Goal: Answer question/provide support: Ask a question

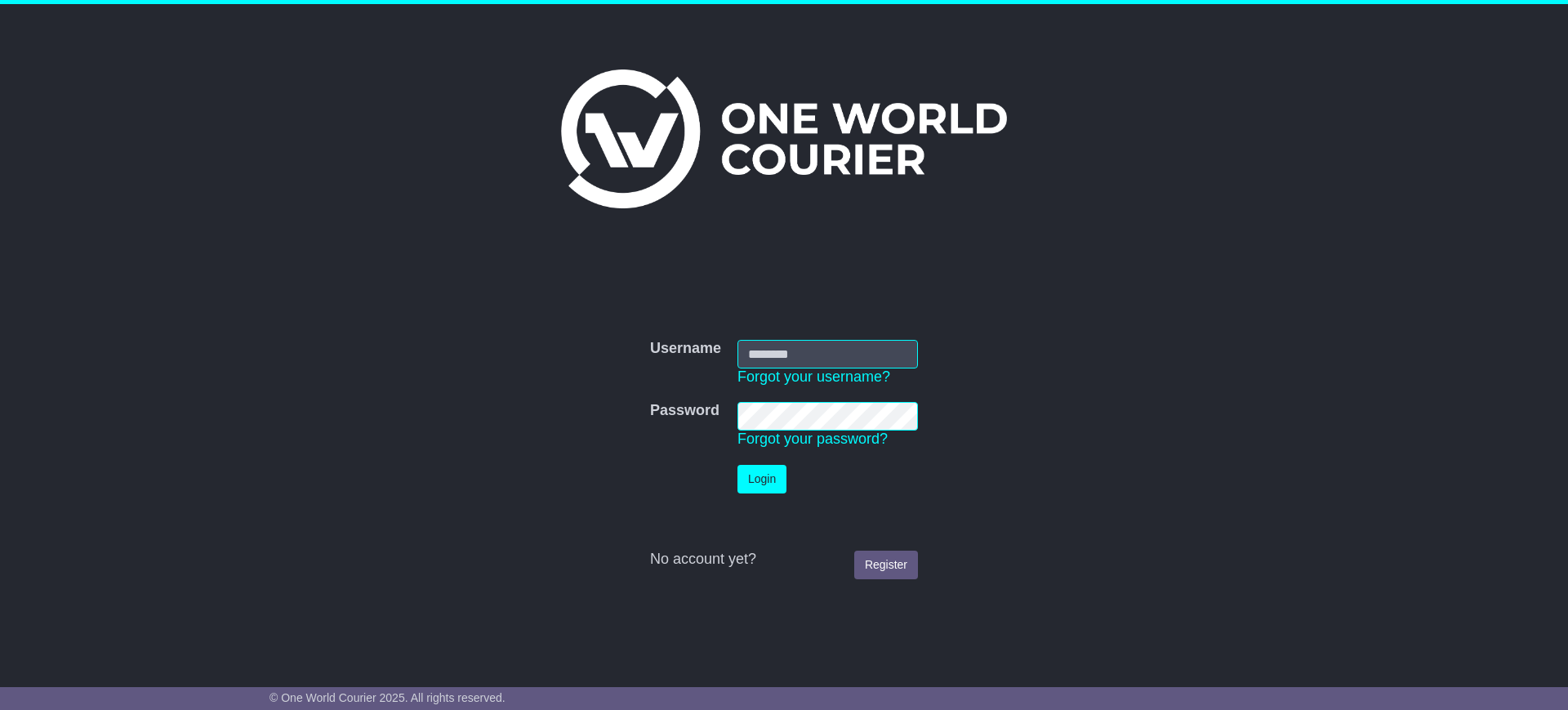
type input "**********"
click at [760, 485] on button "Login" at bounding box center [761, 479] width 49 height 29
type input "**********"
click at [768, 486] on button "Login" at bounding box center [761, 479] width 49 height 29
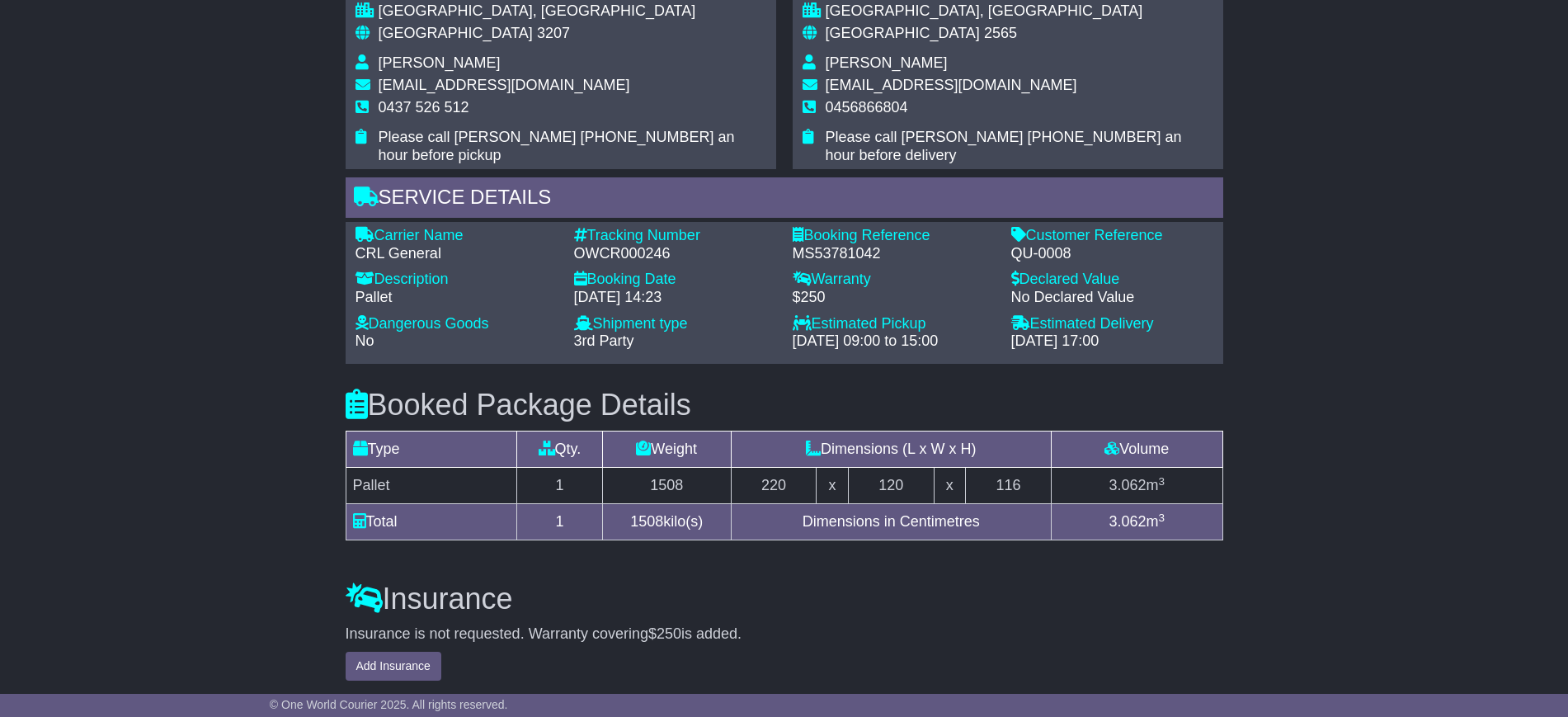
scroll to position [1198, 0]
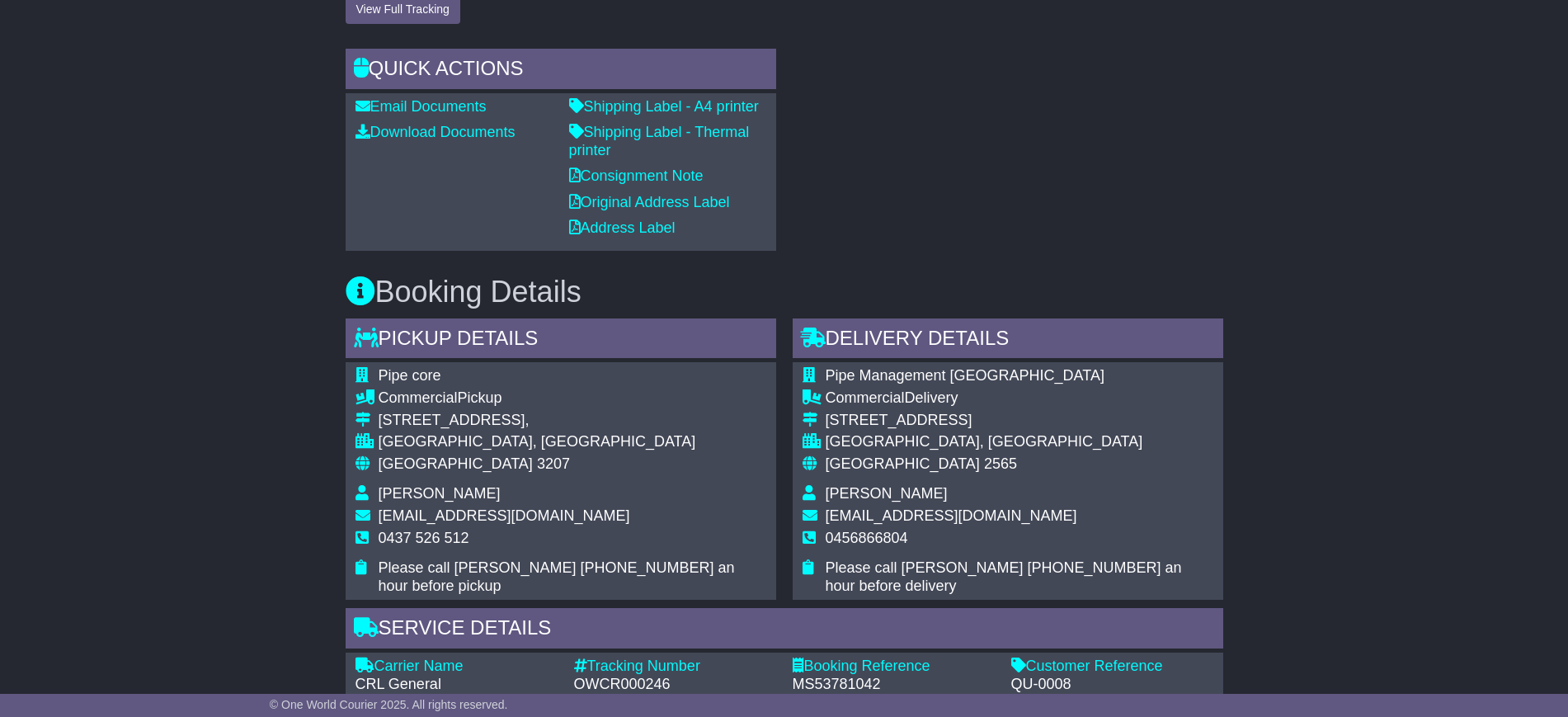
scroll to position [1096, 0]
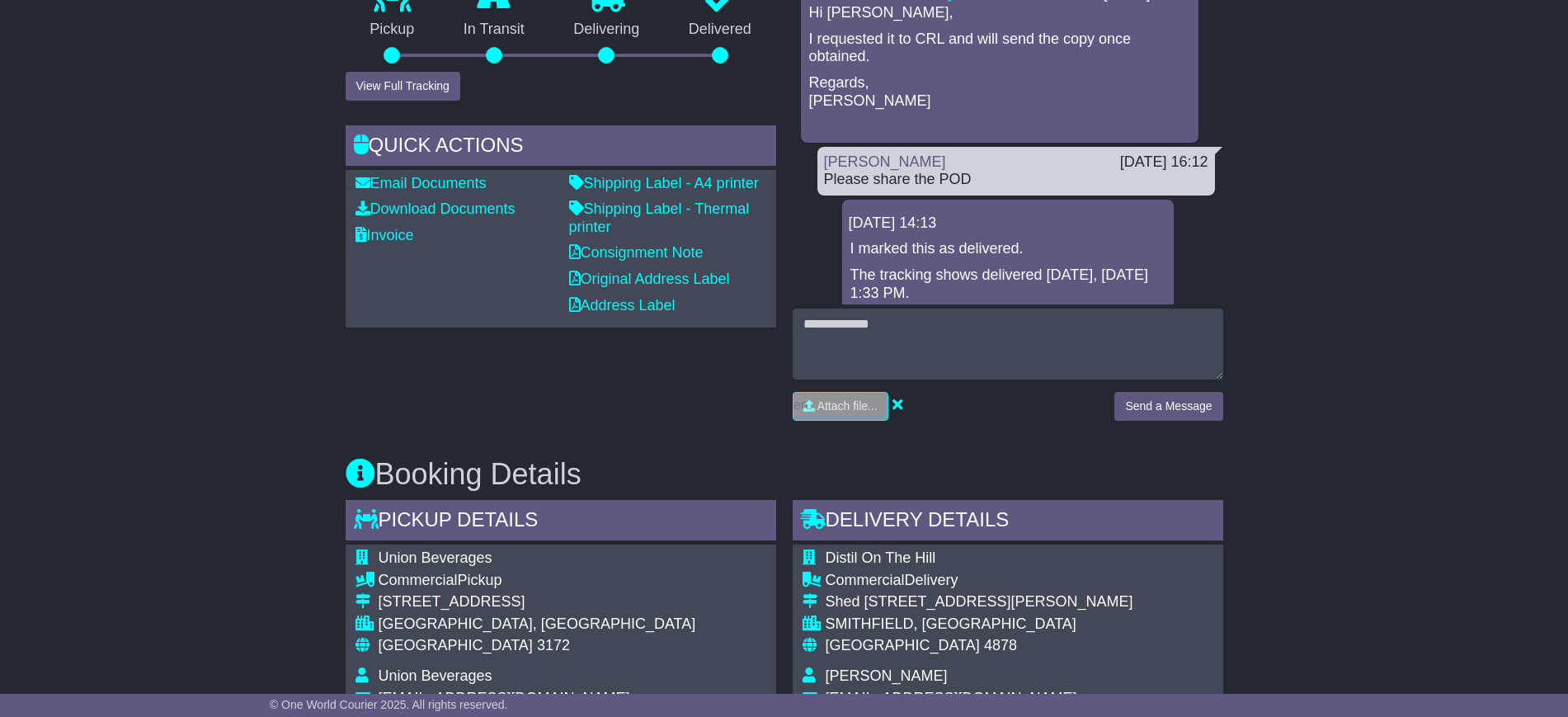
scroll to position [412, 0]
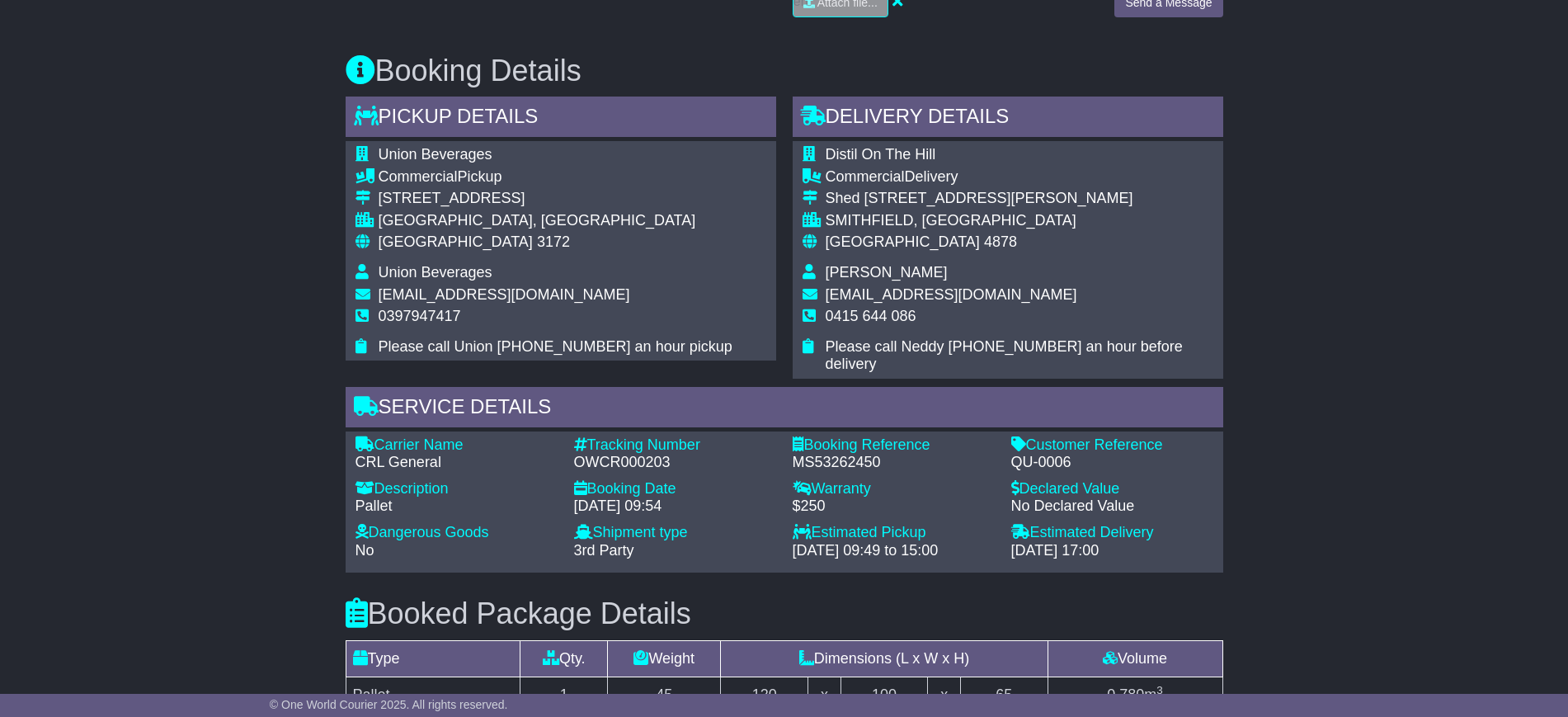
scroll to position [206, 0]
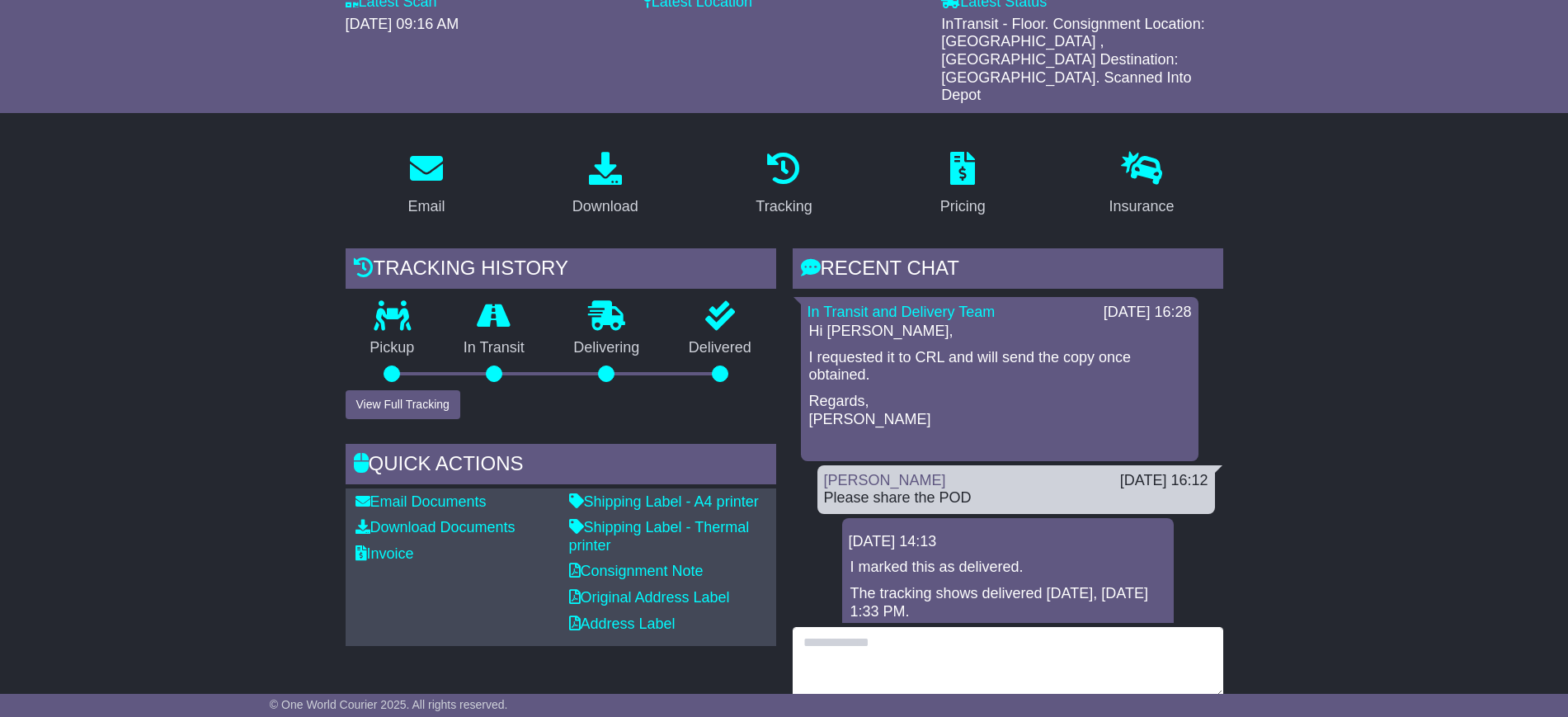
click at [823, 627] on textarea at bounding box center [1008, 662] width 431 height 71
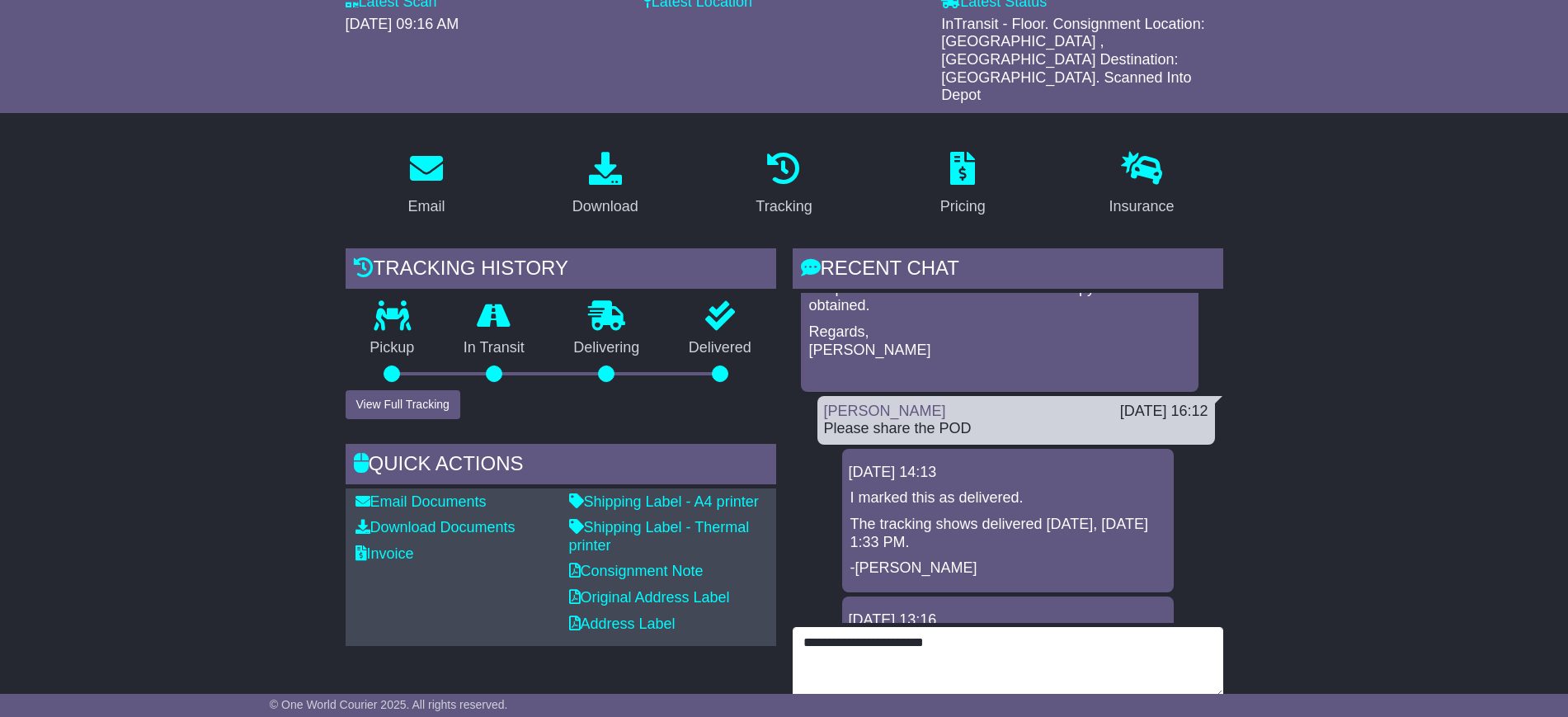
scroll to position [103, 0]
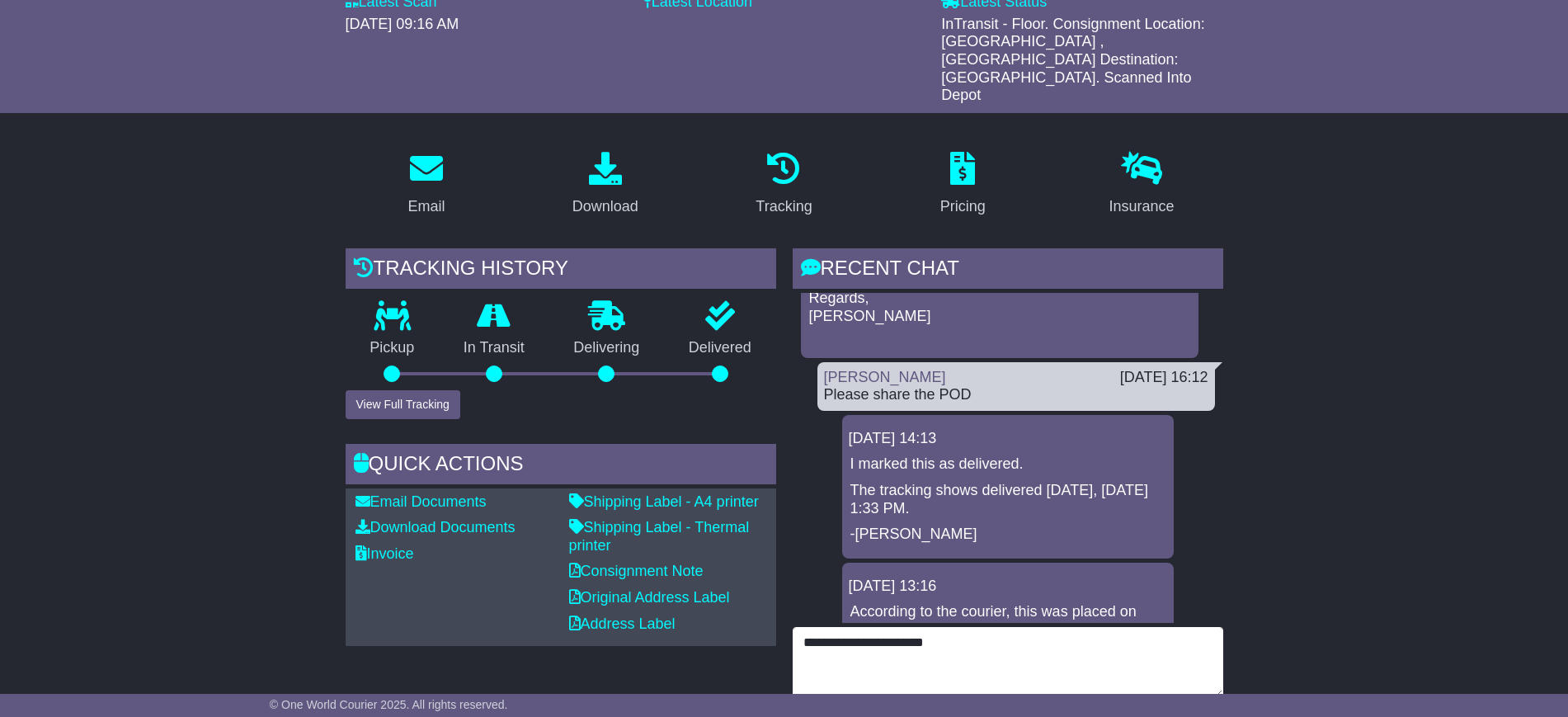
type textarea "**********"
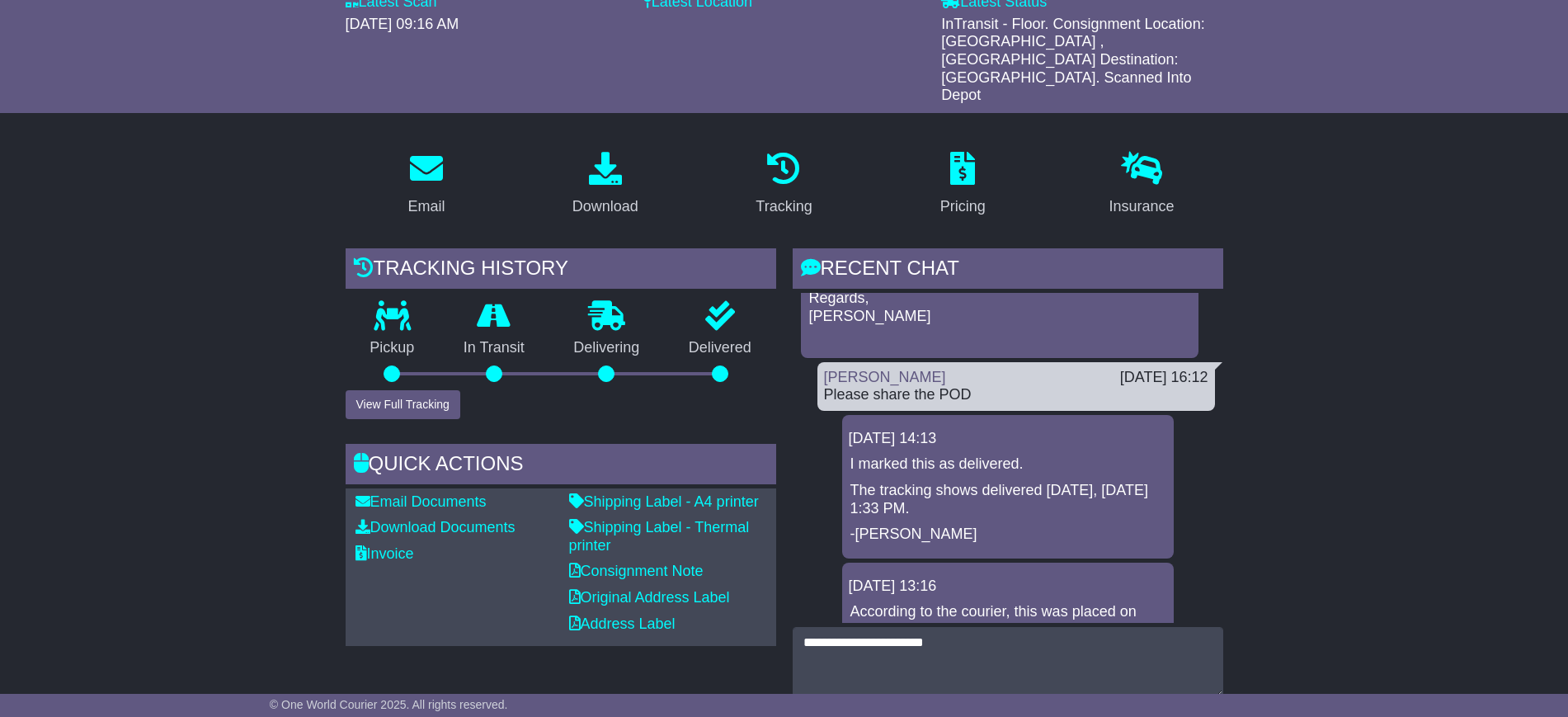
click at [1176, 701] on button "Send a Message" at bounding box center [1169, 725] width 108 height 29
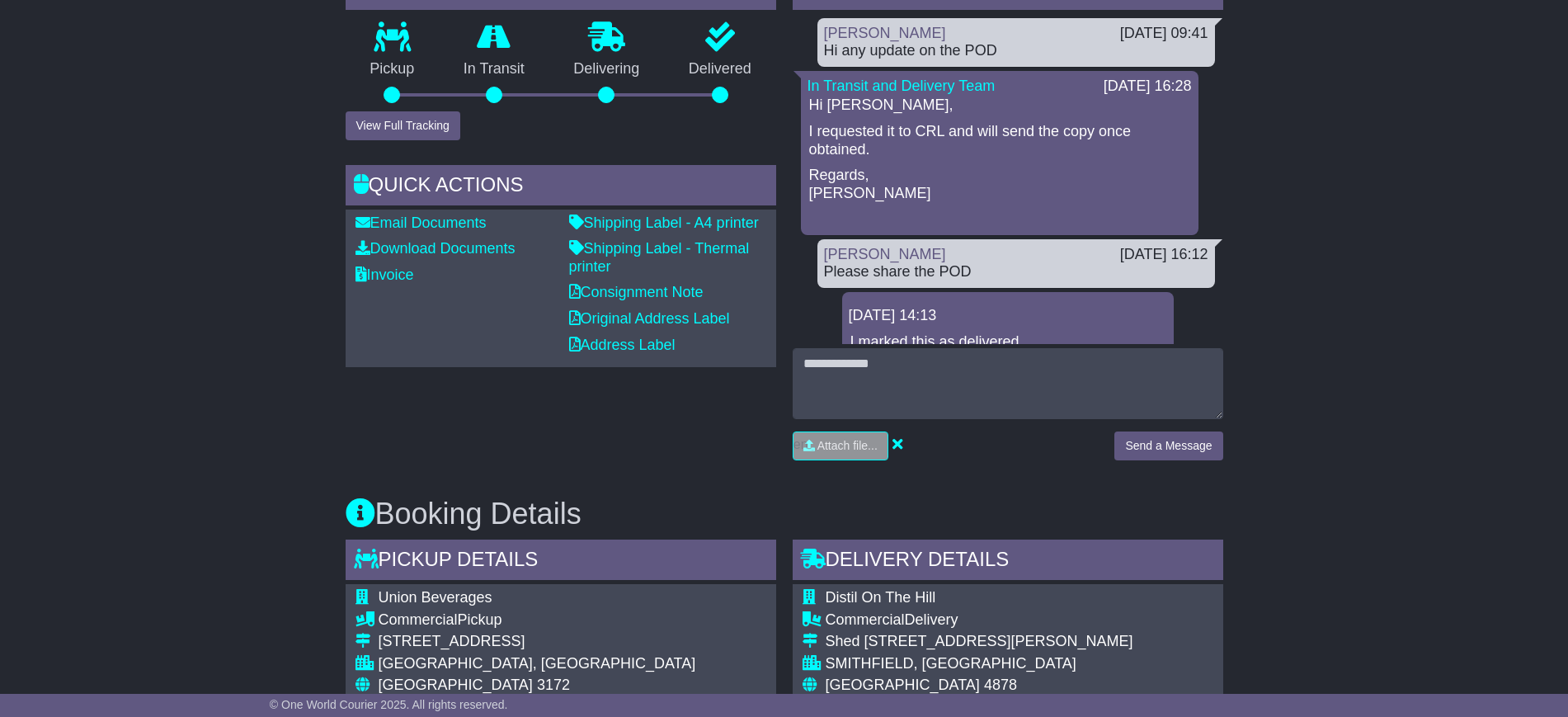
scroll to position [515, 0]
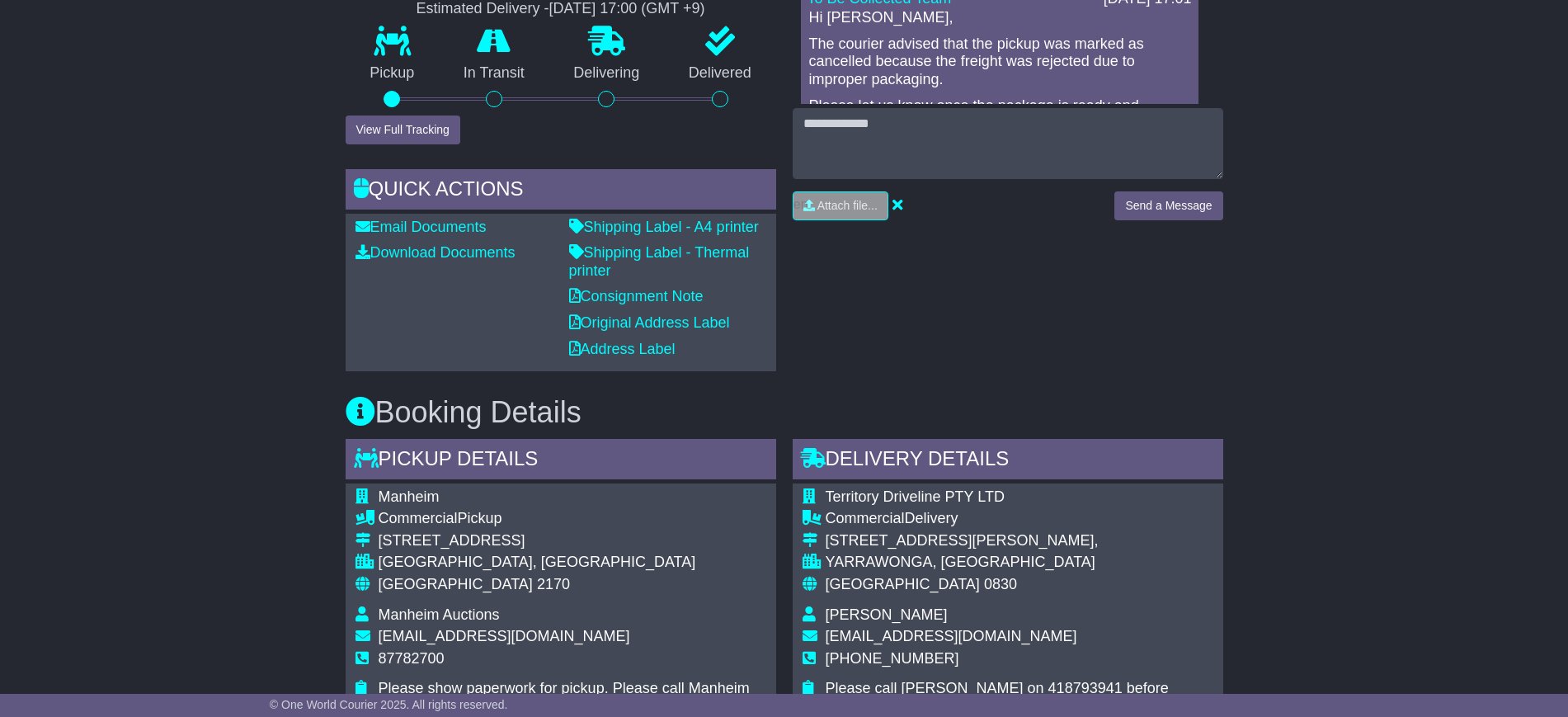
scroll to position [721, 0]
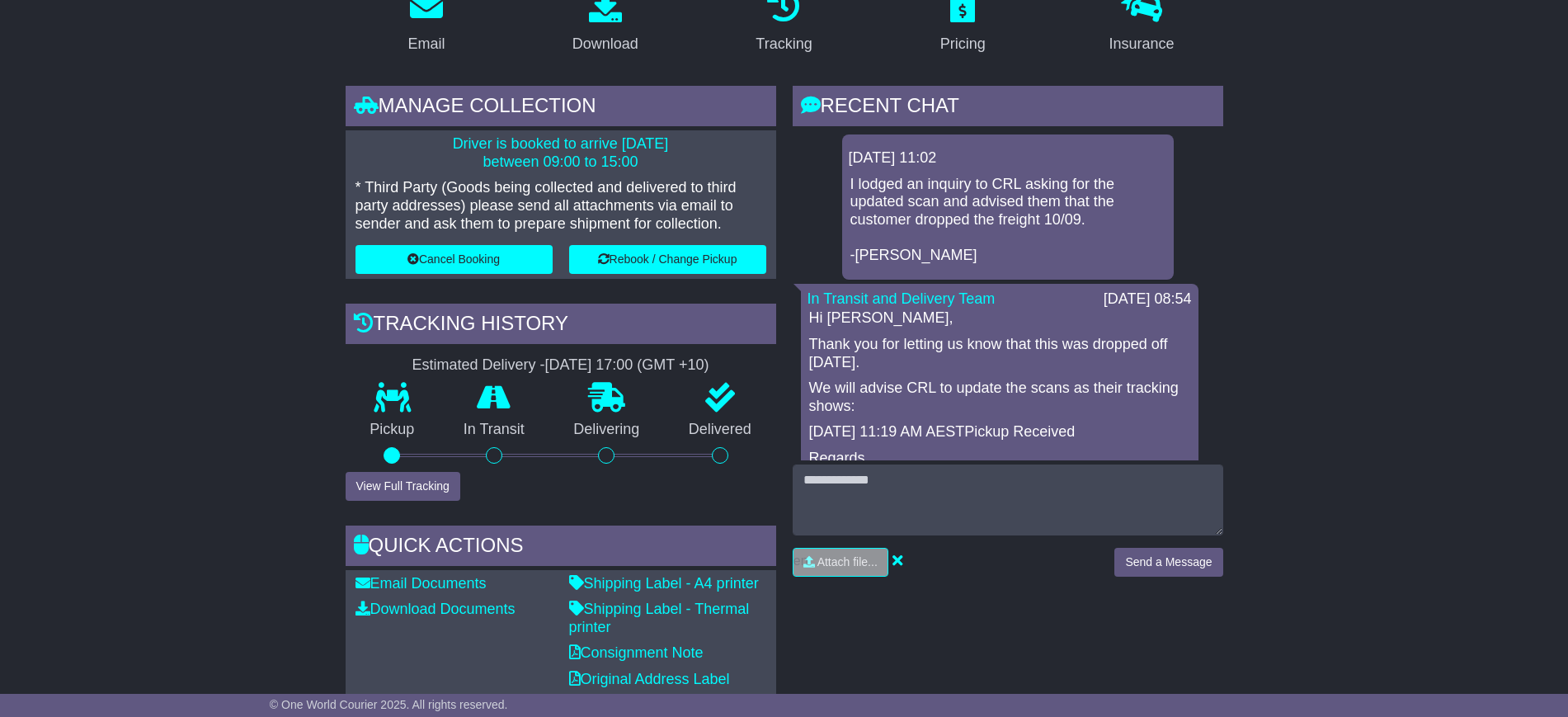
scroll to position [103, 0]
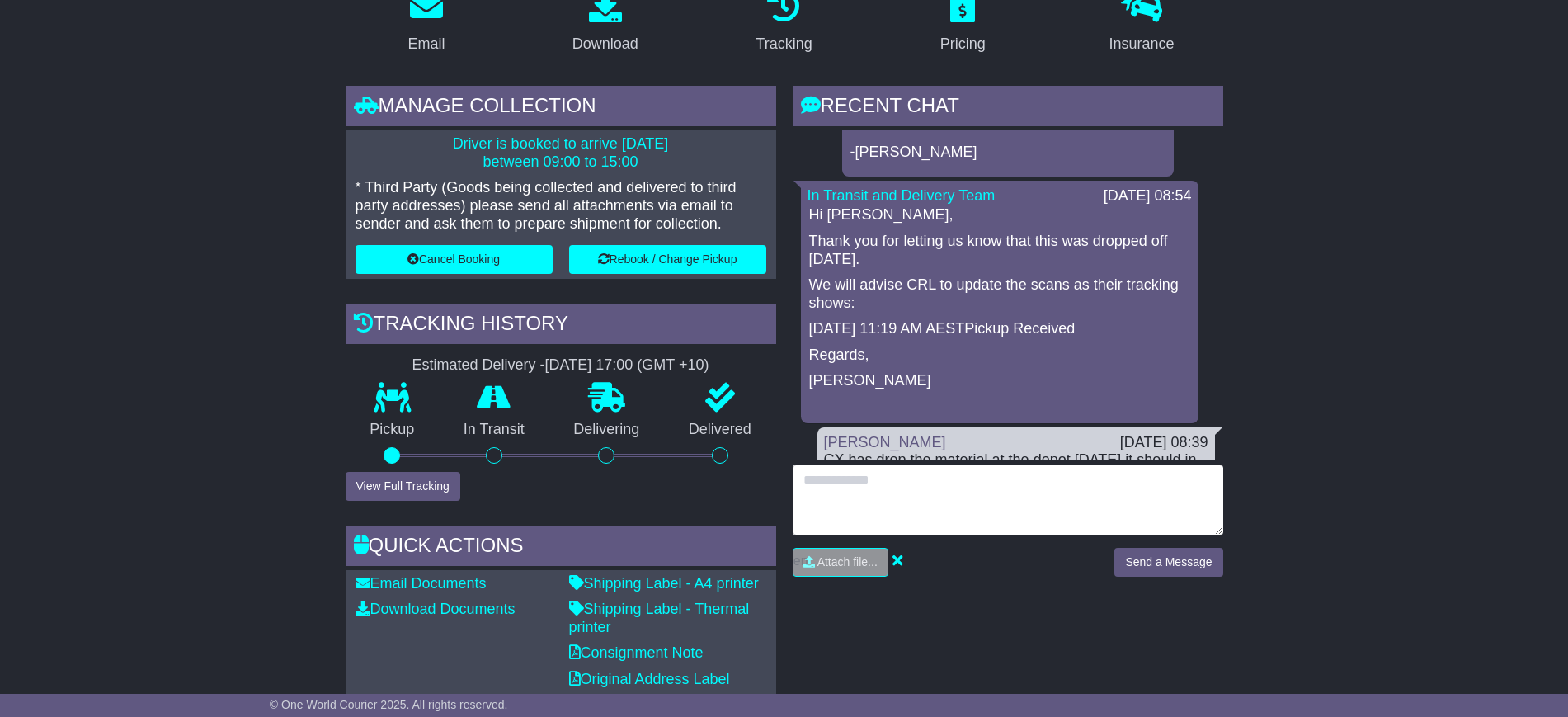
click at [883, 479] on textarea at bounding box center [1008, 499] width 431 height 71
type textarea "**********"
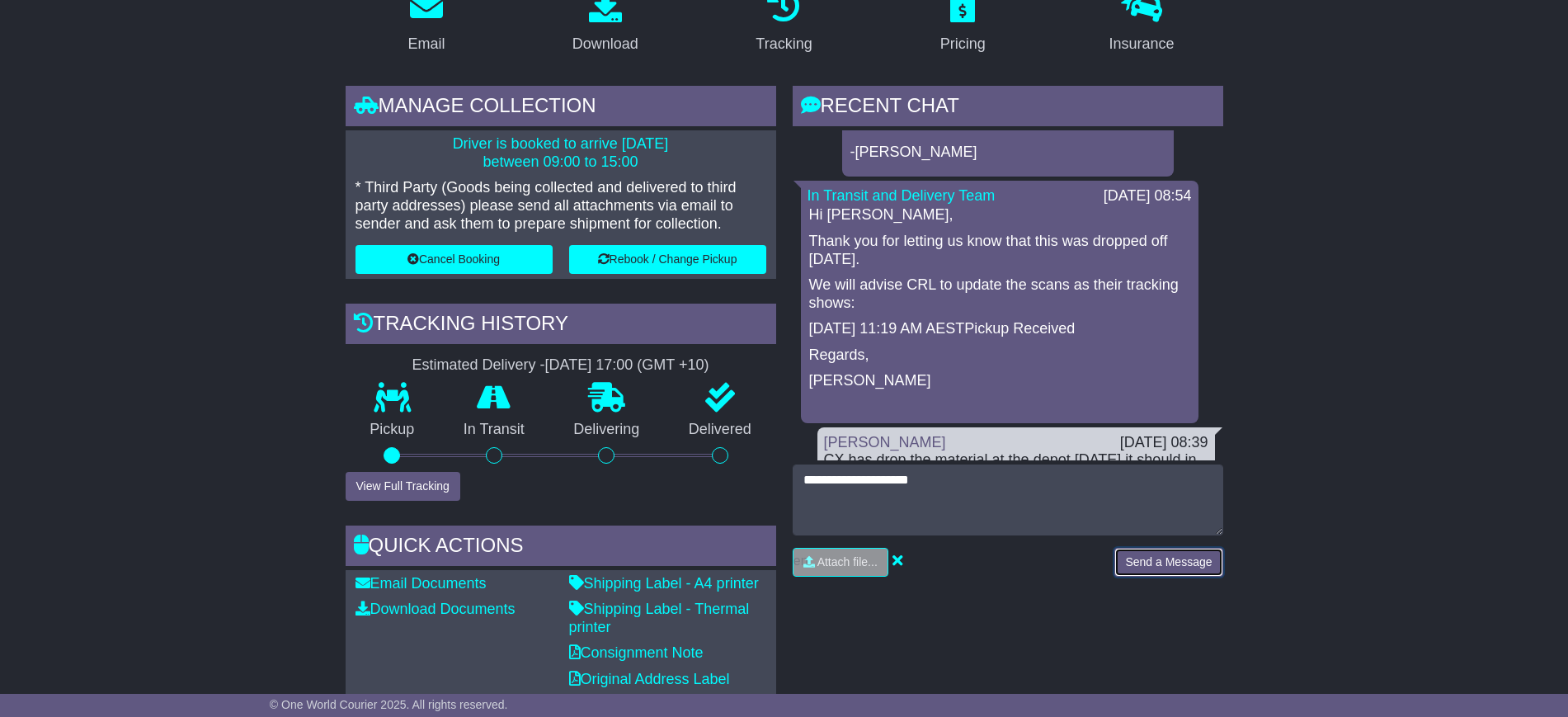
click at [1155, 567] on button "Send a Message" at bounding box center [1169, 562] width 108 height 29
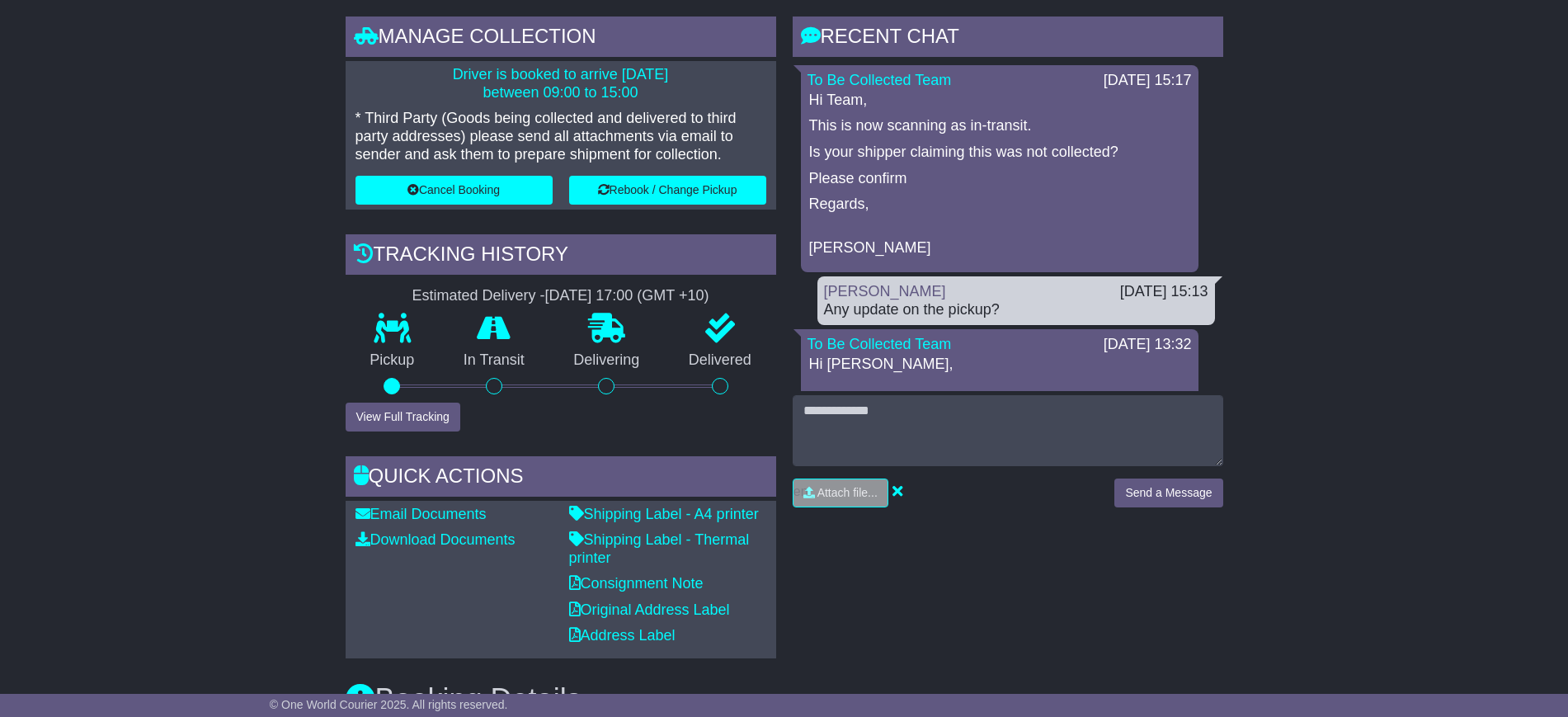
scroll to position [309, 0]
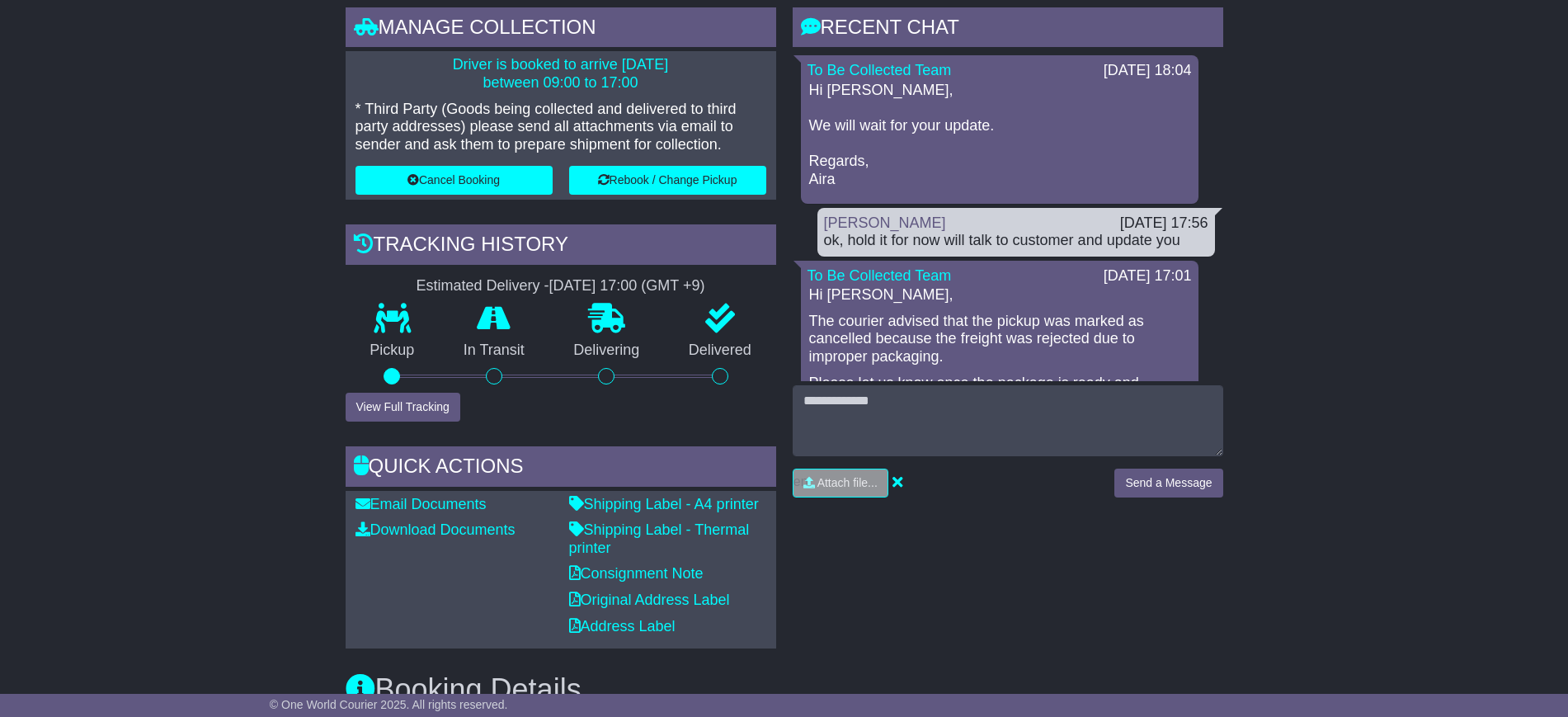
scroll to position [412, 0]
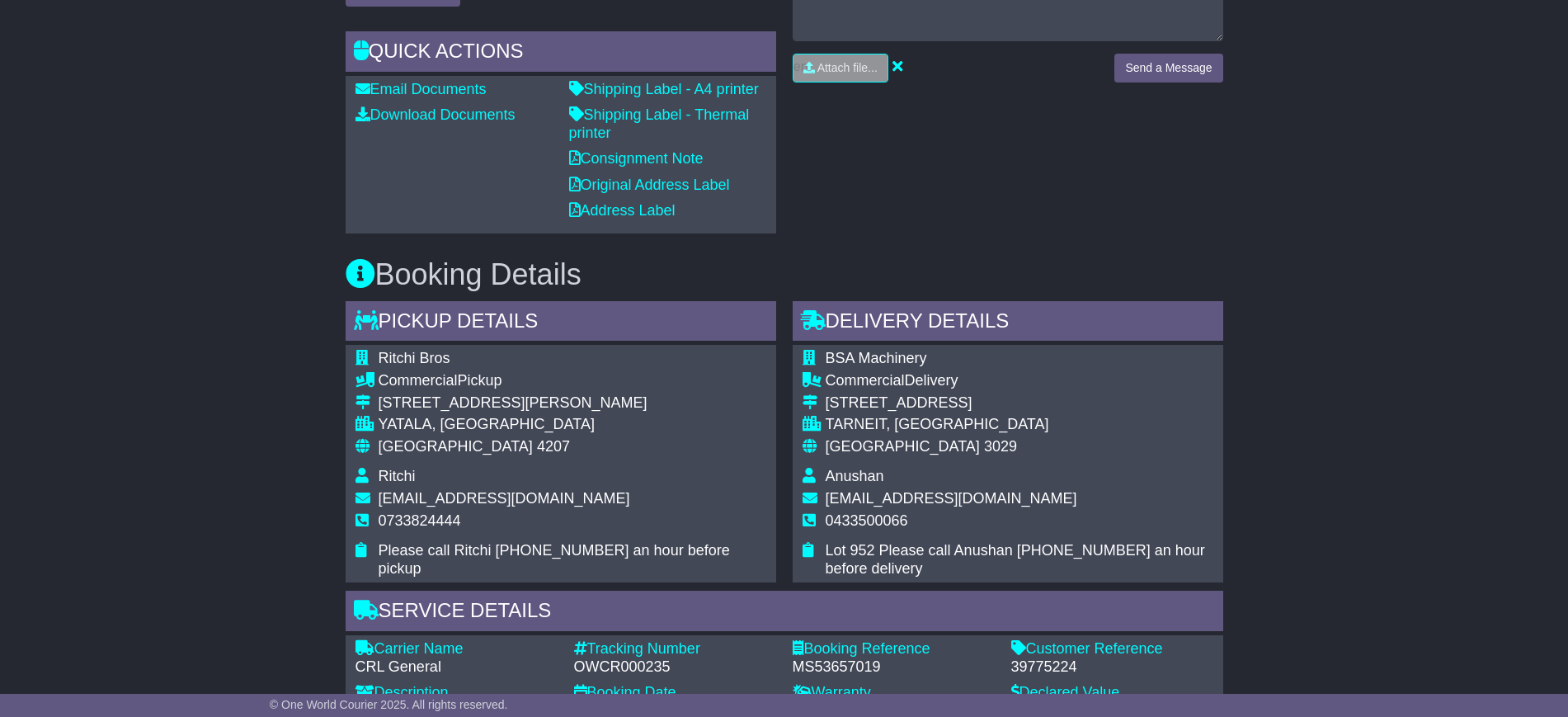
scroll to position [619, 0]
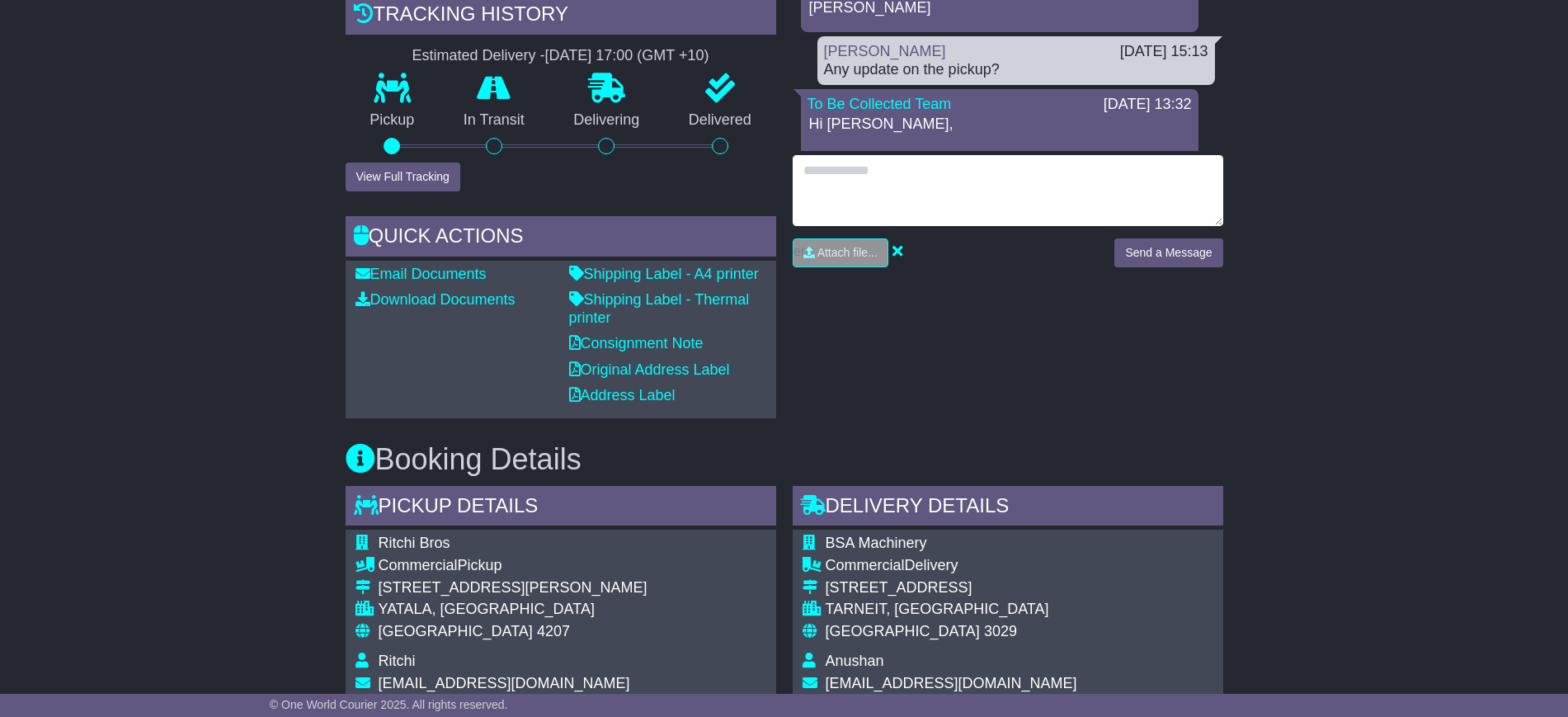
click at [927, 165] on textarea at bounding box center [1008, 190] width 431 height 71
type textarea "**********"
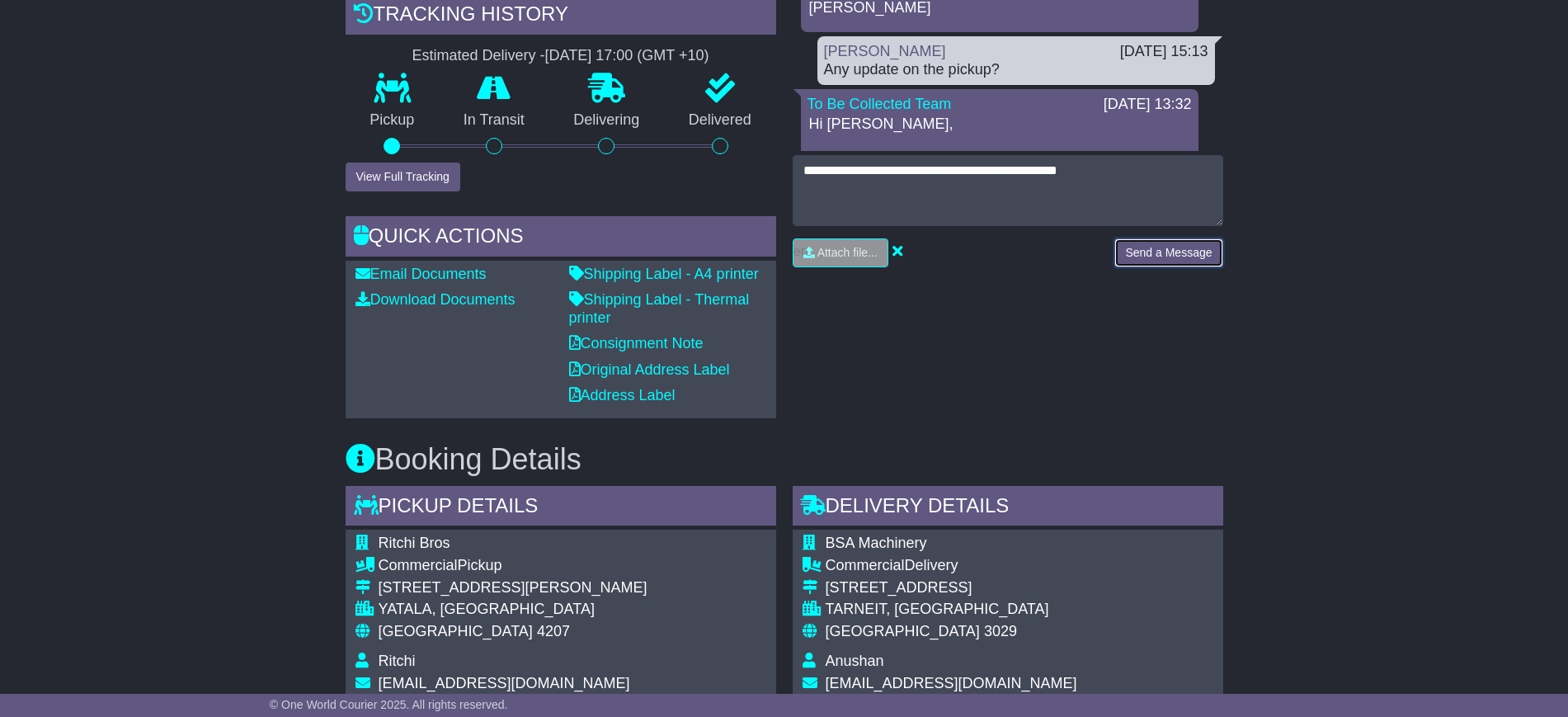
click at [1134, 253] on button "Send a Message" at bounding box center [1169, 253] width 108 height 29
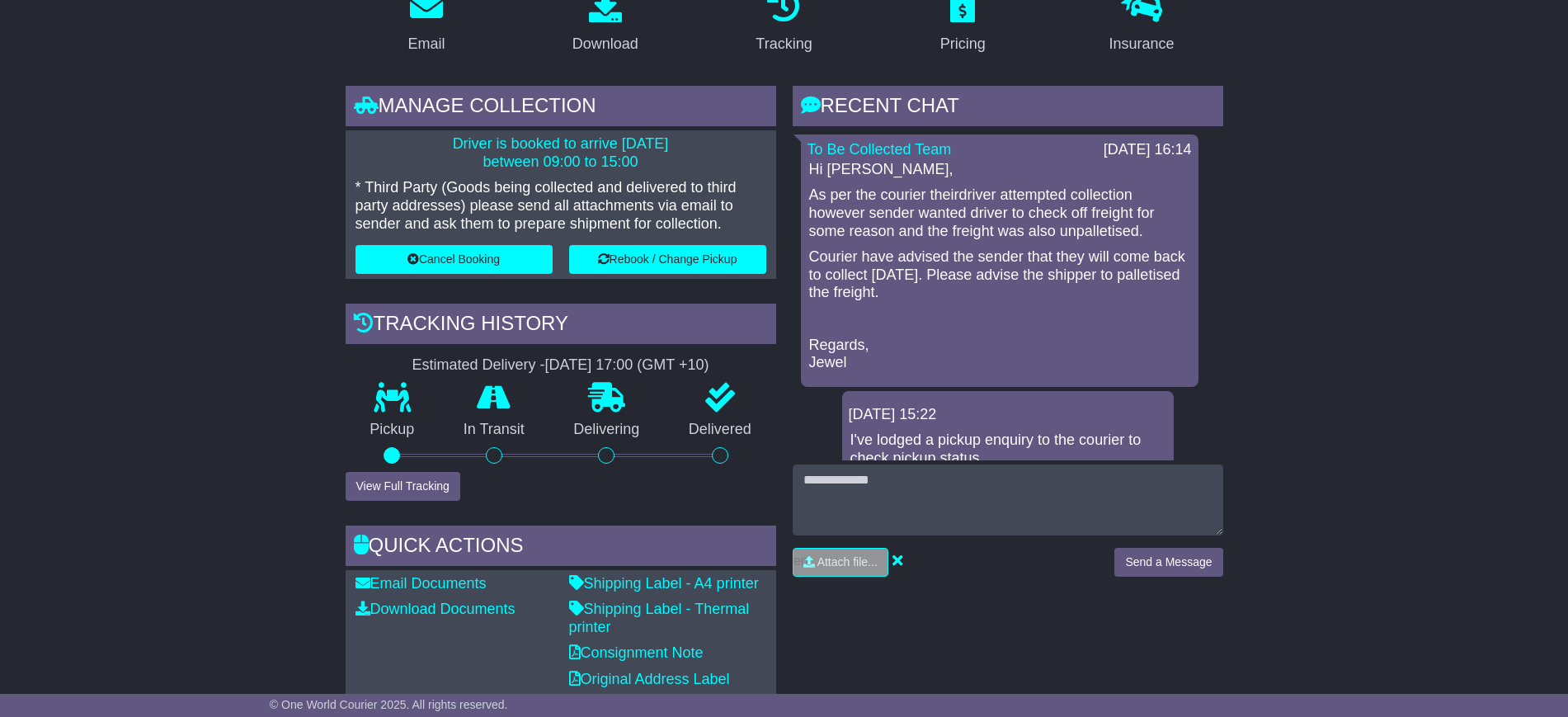
scroll to position [206, 0]
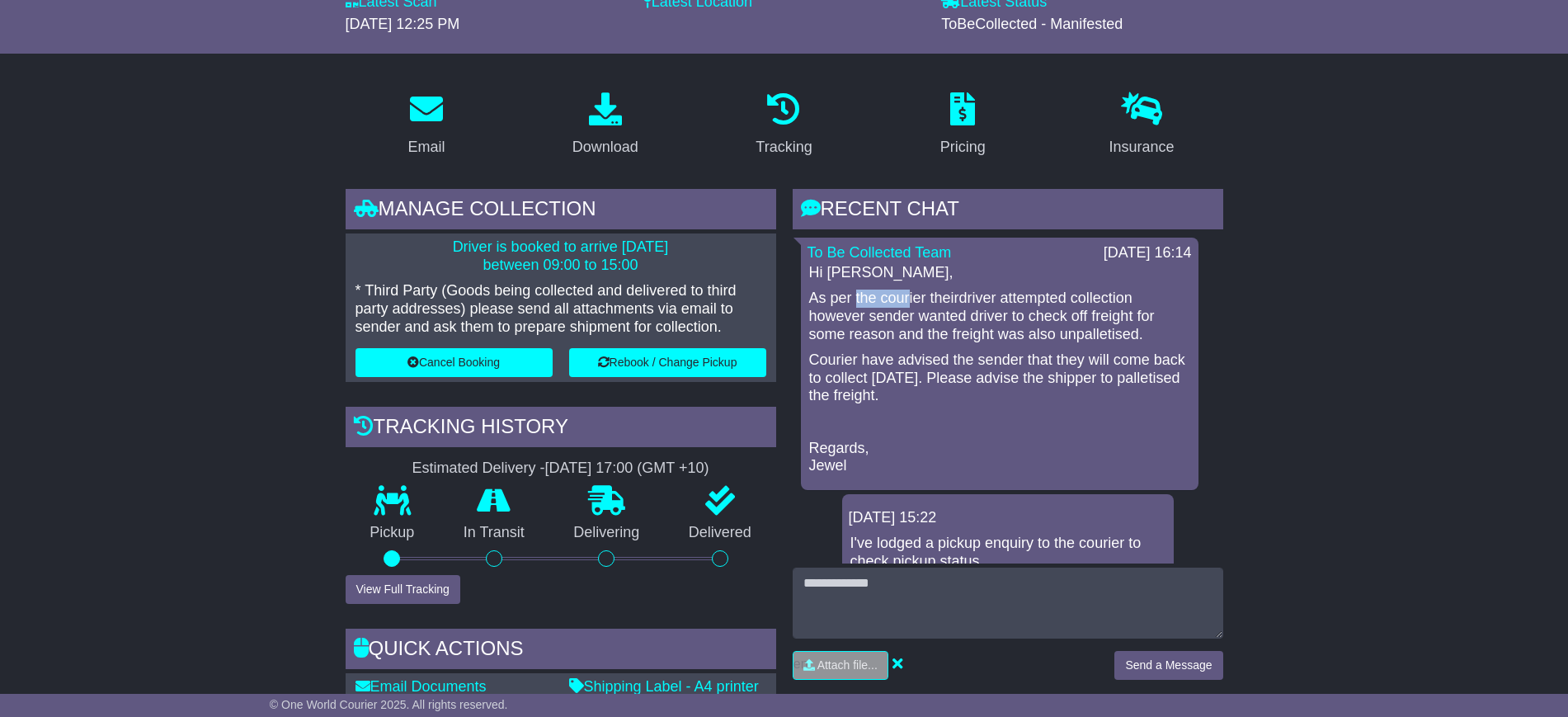
drag, startPoint x: 856, startPoint y: 294, endPoint x: 909, endPoint y: 303, distance: 53.8
click at [909, 303] on p "As per the courier theirdriver attempted collection however sender wanted drive…" at bounding box center [1000, 317] width 381 height 54
click at [880, 298] on p "As per the courier theirdriver attempted collection however sender wanted drive…" at bounding box center [1000, 317] width 381 height 54
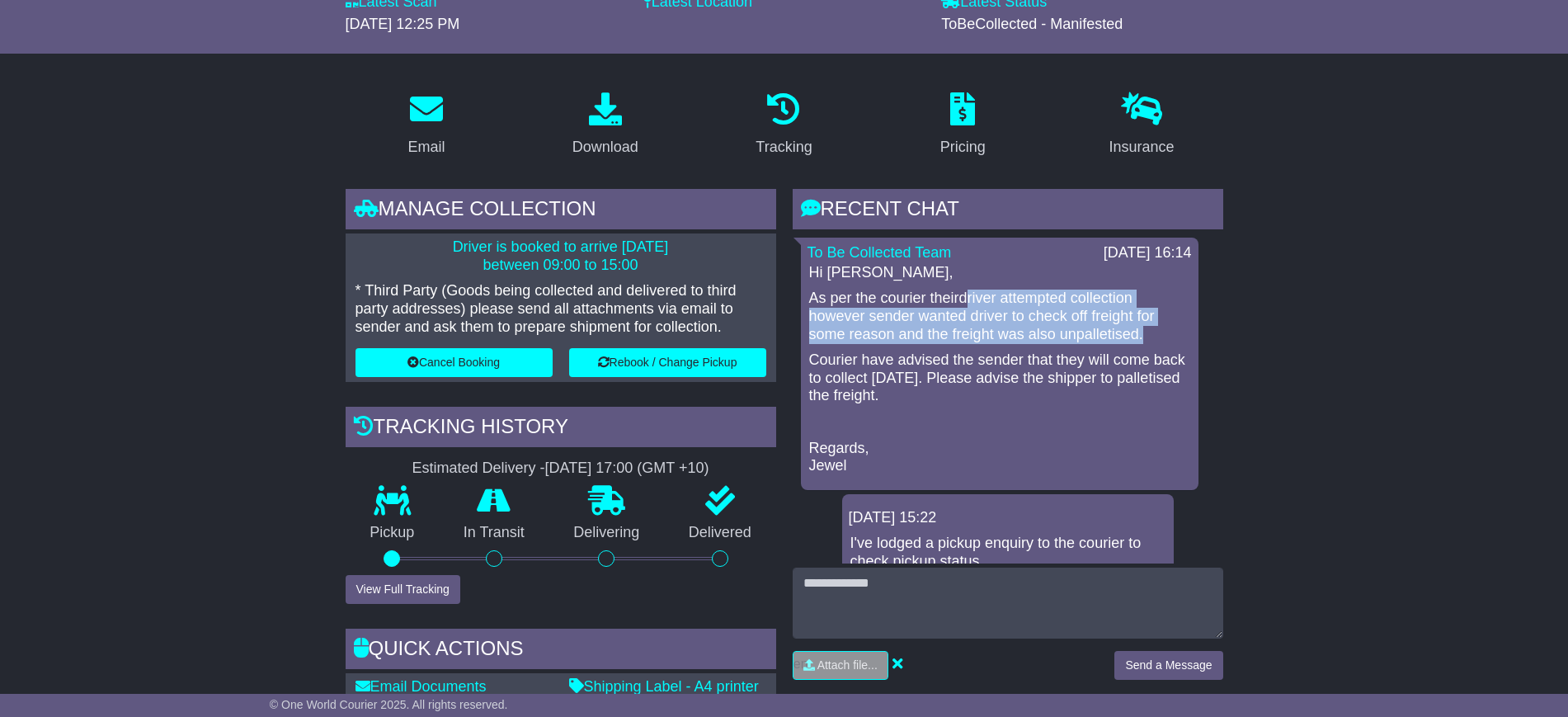
drag, startPoint x: 964, startPoint y: 294, endPoint x: 1148, endPoint y: 339, distance: 189.4
click at [1148, 339] on p "As per the courier theirdriver attempted collection however sender wanted drive…" at bounding box center [1000, 317] width 381 height 54
copy p "river attempted collection however sender wanted driver to check off freight fo…"
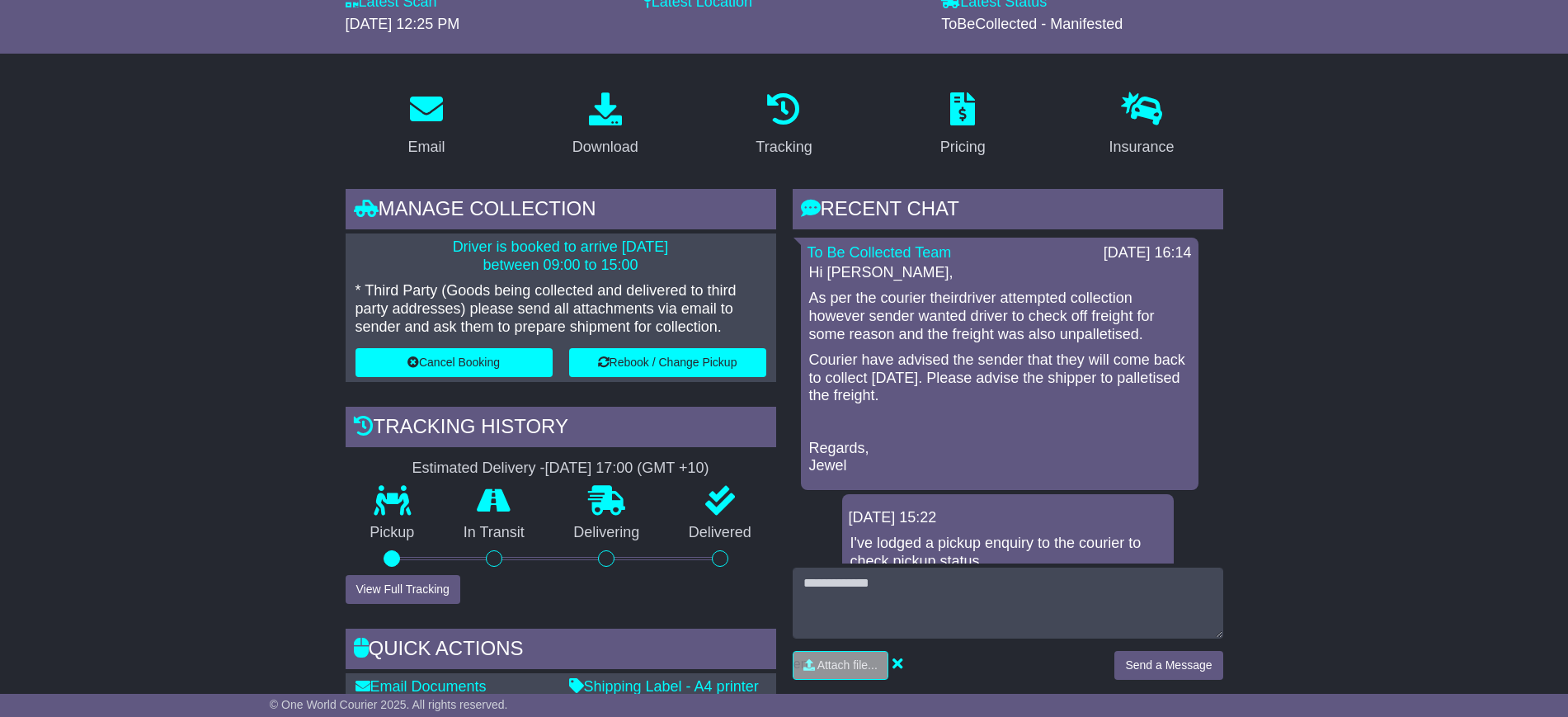
click at [868, 362] on p "Courier have advised the sender that they will come back to collect Monday, 15/…" at bounding box center [1000, 379] width 381 height 54
drag, startPoint x: 1061, startPoint y: 352, endPoint x: 1008, endPoint y: 379, distance: 59.5
click at [1008, 379] on p "Courier have advised the sender that they will come back to collect Monday, 15/…" at bounding box center [1000, 379] width 381 height 54
copy p "hey will come back to collect Monday, 15/09."
click at [869, 396] on p "Courier have advised the sender that they will come back to collect Monday, 15/…" at bounding box center [1000, 379] width 381 height 54
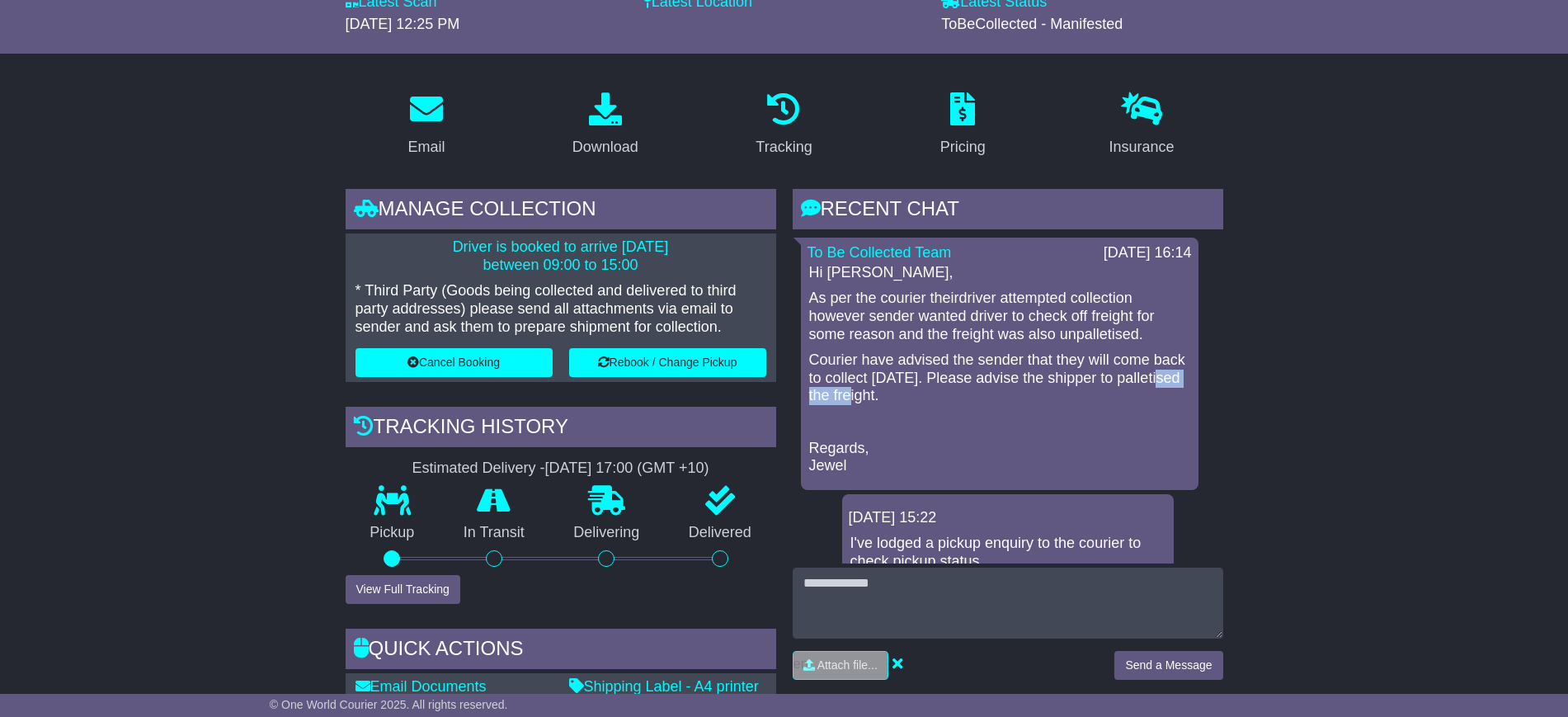
click at [869, 396] on p "Courier have advised the sender that they will come back to collect Monday, 15/…" at bounding box center [1000, 379] width 381 height 54
copy p "palletised"
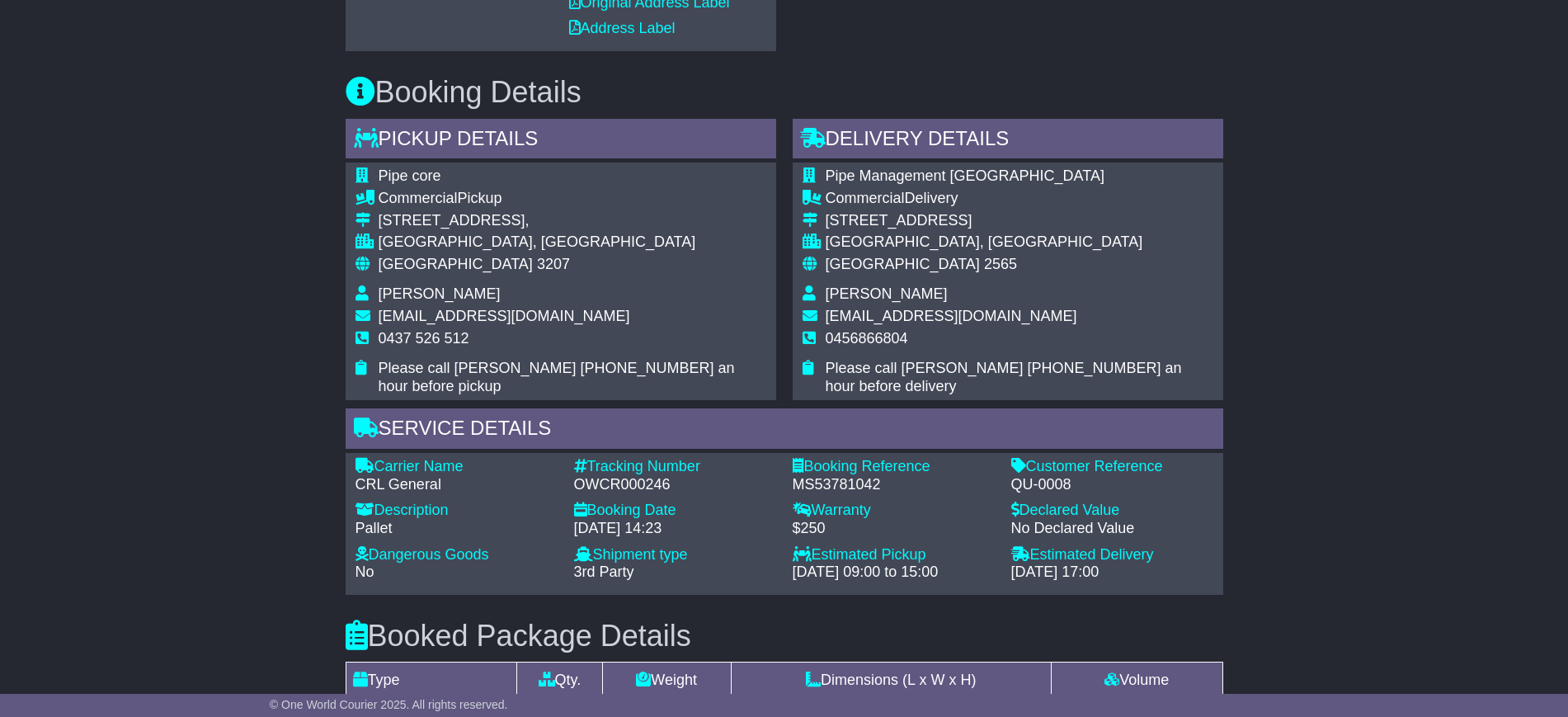
scroll to position [1031, 0]
